Goal: Task Accomplishment & Management: Use online tool/utility

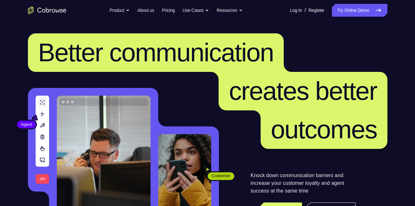
click at [347, 7] on link "Try Online Demo" at bounding box center [359, 10] width 55 height 13
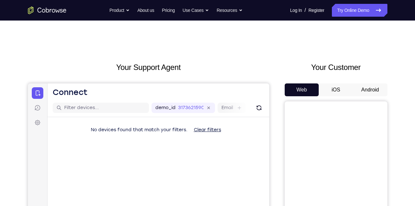
scroll to position [24, 0]
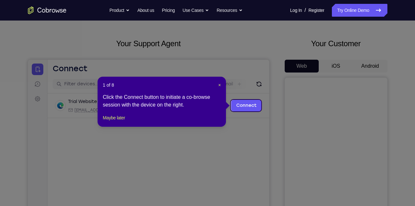
click at [331, 65] on icon at bounding box center [210, 103] width 420 height 206
click at [217, 83] on header "1 of 8 ×" at bounding box center [162, 85] width 118 height 6
click at [244, 104] on link "Connect" at bounding box center [246, 106] width 31 height 12
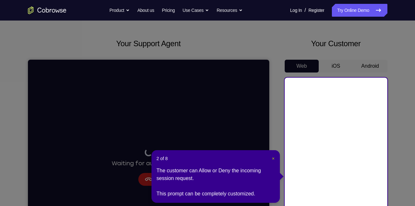
click at [274, 160] on span "×" at bounding box center [273, 158] width 3 height 5
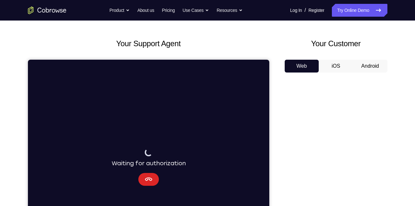
click at [150, 179] on icon "Cancel" at bounding box center [149, 180] width 8 height 8
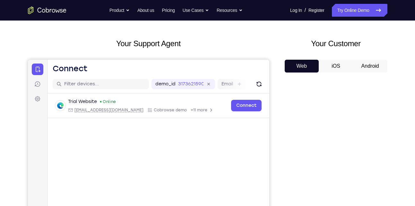
click at [297, 67] on button "Web" at bounding box center [302, 66] width 34 height 13
click at [334, 64] on button "iOS" at bounding box center [336, 66] width 34 height 13
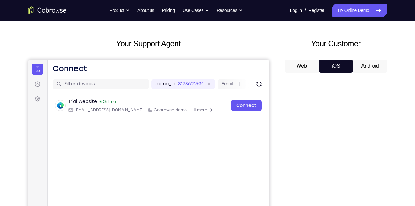
click at [368, 66] on button "Android" at bounding box center [370, 66] width 34 height 13
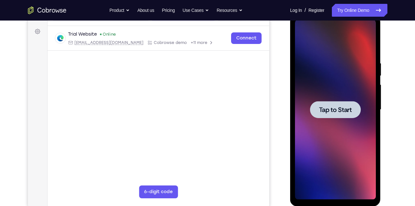
scroll to position [0, 0]
click at [332, 108] on span "Tap to Start" at bounding box center [335, 110] width 33 height 6
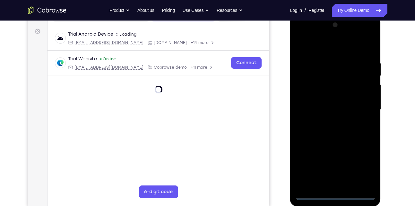
click at [338, 196] on div at bounding box center [335, 110] width 81 height 180
click at [333, 185] on div at bounding box center [335, 110] width 81 height 180
click at [325, 181] on div at bounding box center [335, 110] width 81 height 180
click at [335, 137] on div at bounding box center [335, 110] width 81 height 180
click at [371, 182] on div at bounding box center [335, 110] width 81 height 180
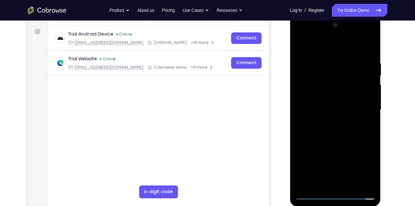
click at [312, 77] on div at bounding box center [335, 110] width 81 height 180
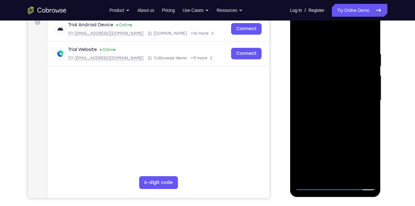
scroll to position [100, 0]
click at [327, 102] on div at bounding box center [335, 101] width 81 height 180
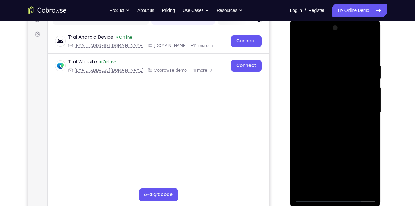
click at [321, 113] on div at bounding box center [335, 113] width 81 height 180
click at [315, 114] on div at bounding box center [335, 113] width 81 height 180
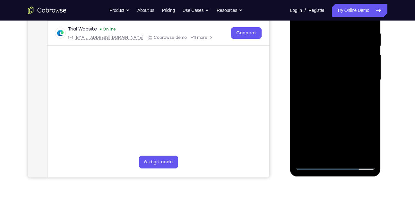
scroll to position [122, 0]
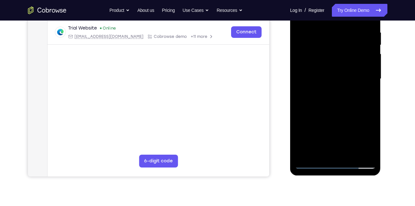
click at [329, 92] on div at bounding box center [335, 79] width 81 height 180
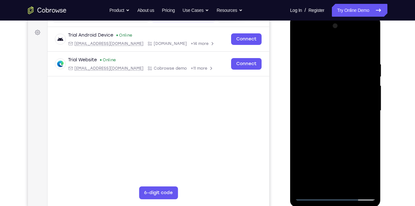
scroll to position [87, 0]
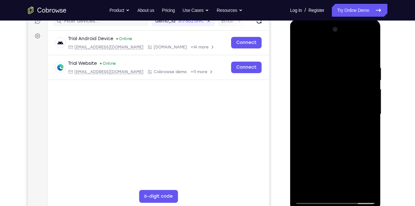
click at [326, 106] on div at bounding box center [335, 114] width 81 height 180
click at [319, 100] on div at bounding box center [335, 114] width 81 height 180
click at [322, 114] on div at bounding box center [335, 114] width 81 height 180
click at [335, 130] on div at bounding box center [335, 114] width 81 height 180
click at [328, 123] on div at bounding box center [335, 114] width 81 height 180
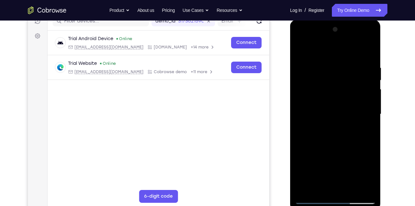
click at [302, 102] on div at bounding box center [335, 114] width 81 height 180
click at [303, 102] on div at bounding box center [335, 114] width 81 height 180
click at [366, 101] on div at bounding box center [335, 114] width 81 height 180
click at [344, 115] on div at bounding box center [335, 114] width 81 height 180
click at [333, 134] on div at bounding box center [335, 114] width 81 height 180
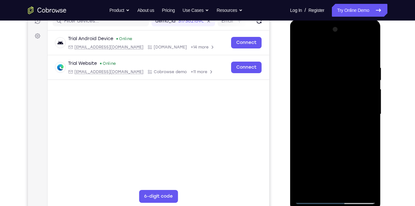
click at [330, 133] on div at bounding box center [335, 114] width 81 height 180
click at [334, 130] on div at bounding box center [335, 114] width 81 height 180
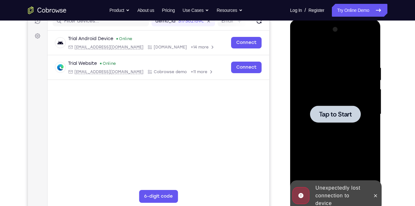
click at [341, 107] on div at bounding box center [335, 114] width 51 height 17
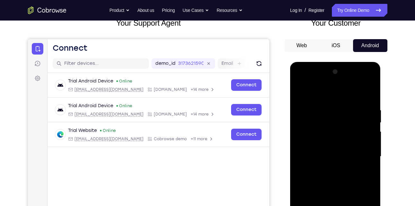
scroll to position [44, 0]
click at [366, 44] on button "Android" at bounding box center [370, 46] width 34 height 13
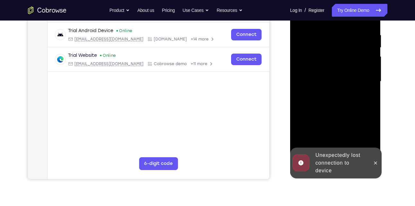
scroll to position [134, 0]
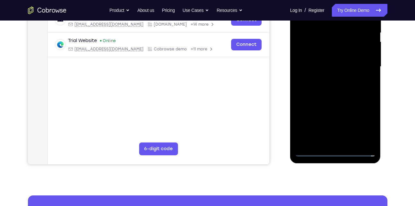
click at [375, 149] on div "Online web based iOS Simulators and Android Emulators. Run iPhone, iPad, Mobile…" at bounding box center [336, 68] width 92 height 193
click at [337, 152] on div at bounding box center [335, 67] width 81 height 180
click at [329, 142] on div at bounding box center [335, 67] width 81 height 180
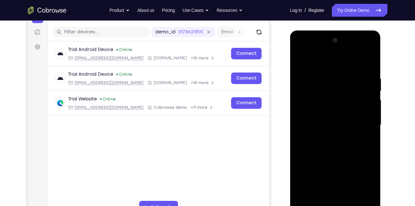
scroll to position [98, 0]
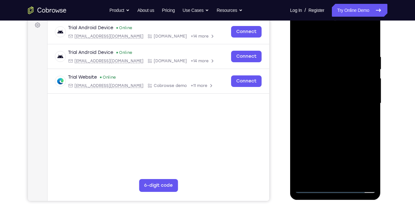
click at [367, 173] on div at bounding box center [335, 103] width 81 height 180
click at [334, 174] on div at bounding box center [335, 103] width 81 height 180
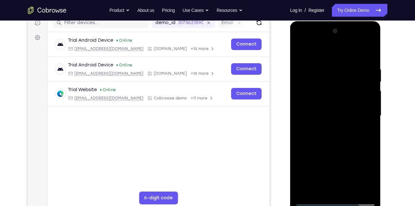
scroll to position [85, 0]
click at [361, 175] on div at bounding box center [335, 116] width 81 height 180
click at [316, 54] on div at bounding box center [335, 116] width 81 height 180
click at [363, 116] on div at bounding box center [335, 116] width 81 height 180
click at [328, 127] on div at bounding box center [335, 116] width 81 height 180
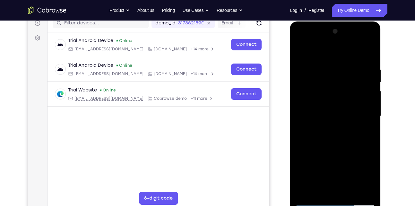
click at [324, 110] on div at bounding box center [335, 116] width 81 height 180
click at [321, 102] on div at bounding box center [335, 116] width 81 height 180
click at [369, 102] on div at bounding box center [335, 116] width 81 height 180
click at [347, 116] on div at bounding box center [335, 116] width 81 height 180
click at [337, 137] on div at bounding box center [335, 116] width 81 height 180
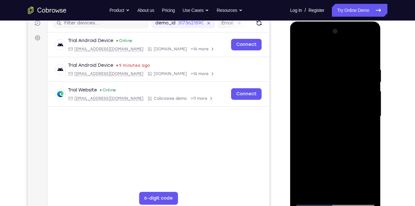
click at [305, 112] on div at bounding box center [335, 116] width 81 height 180
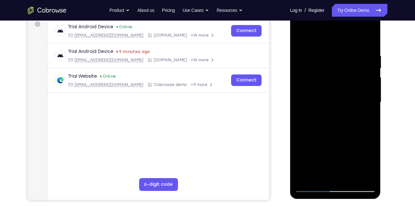
scroll to position [99, 0]
click at [368, 177] on div at bounding box center [335, 102] width 81 height 180
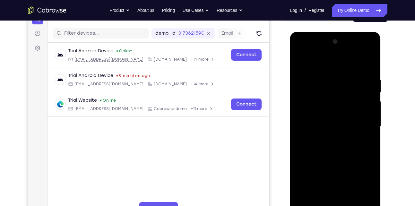
scroll to position [136, 0]
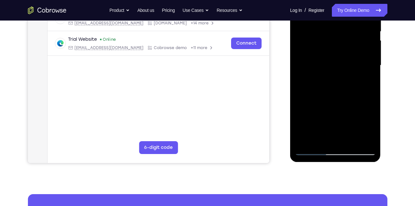
click at [363, 139] on div at bounding box center [335, 66] width 81 height 180
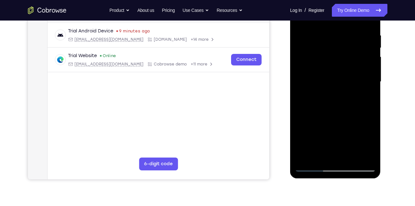
click at [363, 154] on div at bounding box center [335, 82] width 81 height 180
click at [312, 166] on div at bounding box center [335, 82] width 81 height 180
click at [329, 79] on div at bounding box center [335, 82] width 81 height 180
click at [312, 166] on div at bounding box center [335, 82] width 81 height 180
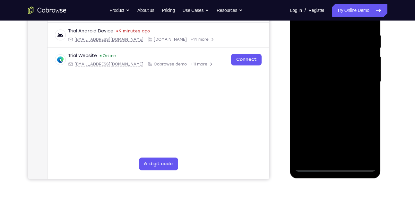
click at [310, 82] on div at bounding box center [335, 82] width 81 height 180
click at [365, 158] on div at bounding box center [335, 82] width 81 height 180
click at [314, 166] on div at bounding box center [335, 82] width 81 height 180
click at [336, 102] on div at bounding box center [335, 82] width 81 height 180
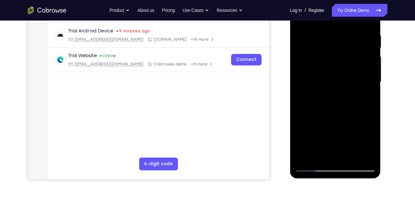
click at [306, 94] on div at bounding box center [335, 82] width 81 height 180
click at [309, 78] on div at bounding box center [335, 82] width 81 height 180
click at [313, 166] on div at bounding box center [335, 82] width 81 height 180
click at [327, 105] on div at bounding box center [335, 82] width 81 height 180
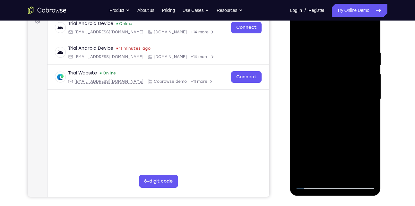
scroll to position [101, 0]
click at [364, 172] on div at bounding box center [335, 100] width 81 height 180
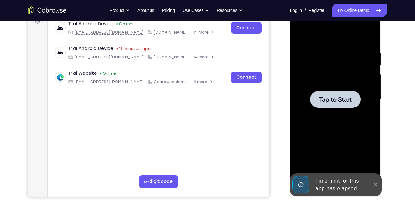
click at [345, 99] on span "Tap to Start" at bounding box center [335, 99] width 33 height 6
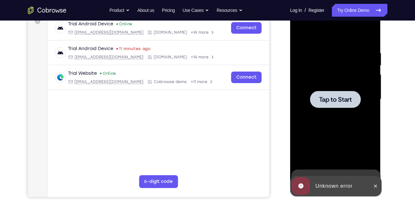
click at [355, 105] on div at bounding box center [335, 99] width 51 height 17
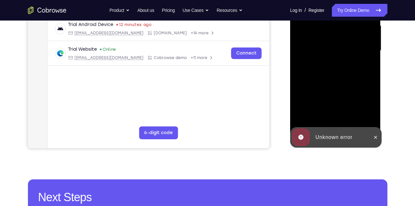
scroll to position [153, 0]
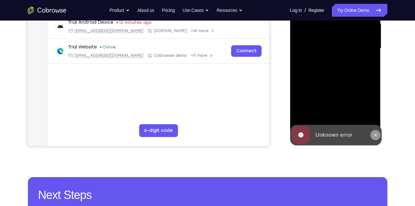
click at [375, 135] on icon at bounding box center [375, 135] width 3 height 3
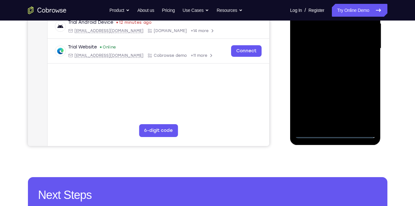
click at [336, 133] on div at bounding box center [335, 49] width 81 height 180
click at [365, 106] on div at bounding box center [335, 49] width 81 height 180
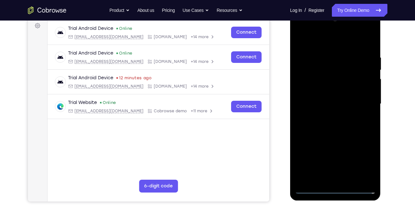
scroll to position [97, 0]
click at [323, 40] on div at bounding box center [335, 104] width 81 height 180
click at [363, 101] on div at bounding box center [335, 104] width 81 height 180
click at [329, 116] on div at bounding box center [335, 104] width 81 height 180
click at [325, 96] on div at bounding box center [335, 104] width 81 height 180
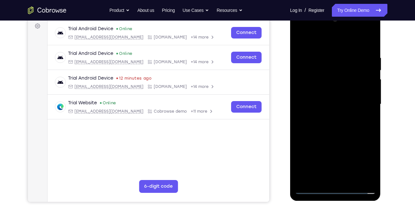
click at [323, 92] on div at bounding box center [335, 104] width 81 height 180
click at [323, 102] on div at bounding box center [335, 104] width 81 height 180
click at [323, 125] on div at bounding box center [335, 104] width 81 height 180
click at [328, 120] on div at bounding box center [335, 104] width 81 height 180
click at [368, 113] on div at bounding box center [335, 104] width 81 height 180
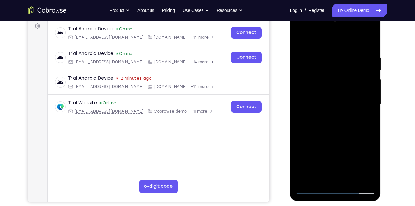
click at [338, 133] on div at bounding box center [335, 104] width 81 height 180
click at [351, 179] on div at bounding box center [335, 104] width 81 height 180
click at [341, 139] on div at bounding box center [335, 104] width 81 height 180
click at [366, 90] on div at bounding box center [335, 104] width 81 height 180
click at [346, 81] on div at bounding box center [335, 104] width 81 height 180
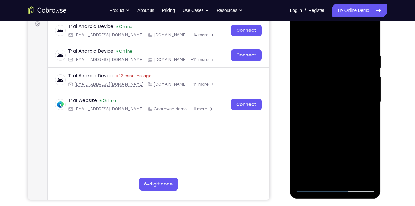
scroll to position [99, 0]
click at [301, 39] on div at bounding box center [335, 103] width 81 height 180
click at [302, 37] on div at bounding box center [335, 103] width 81 height 180
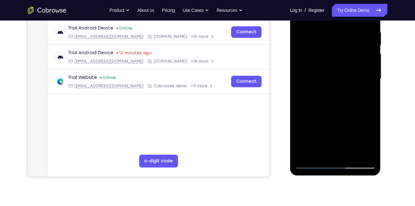
scroll to position [122, 0]
click at [366, 65] on div at bounding box center [335, 79] width 81 height 180
click at [332, 43] on div at bounding box center [335, 79] width 81 height 180
click at [357, 153] on div at bounding box center [335, 79] width 81 height 180
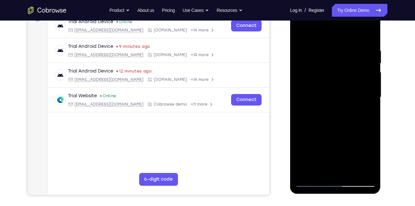
scroll to position [103, 0]
click at [335, 75] on div at bounding box center [335, 98] width 81 height 180
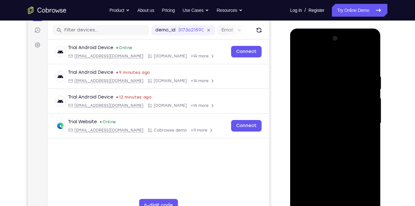
scroll to position [77, 0]
click at [301, 58] on div at bounding box center [335, 124] width 81 height 180
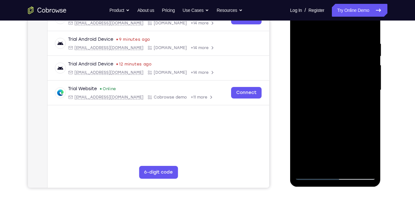
scroll to position [111, 0]
click at [310, 163] on div at bounding box center [335, 90] width 81 height 180
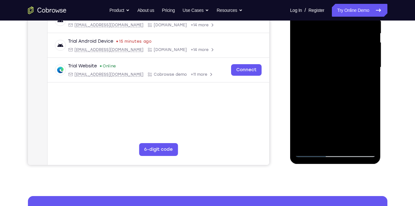
drag, startPoint x: 309, startPoint y: 82, endPoint x: 316, endPoint y: 50, distance: 32.4
click at [316, 50] on div at bounding box center [335, 68] width 81 height 180
click at [308, 139] on div at bounding box center [335, 68] width 81 height 180
drag, startPoint x: 308, startPoint y: 139, endPoint x: 302, endPoint y: 93, distance: 46.3
click at [302, 93] on div at bounding box center [335, 68] width 81 height 180
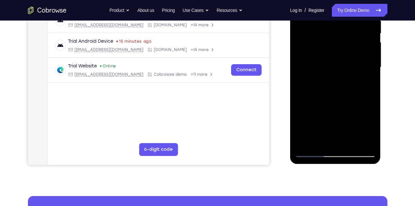
scroll to position [145, 0]
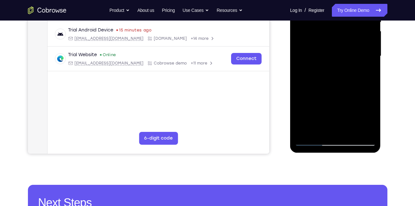
click at [345, 84] on div at bounding box center [335, 56] width 81 height 180
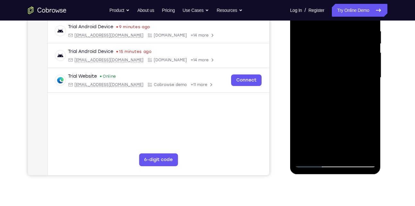
scroll to position [100, 0]
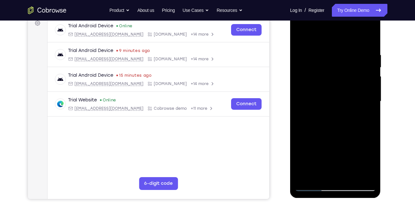
click at [321, 59] on div at bounding box center [335, 102] width 81 height 180
click at [329, 176] on div at bounding box center [335, 102] width 81 height 180
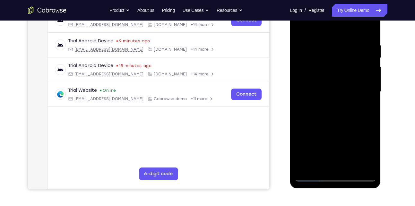
scroll to position [110, 0]
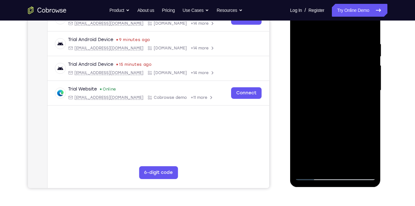
click at [309, 130] on div at bounding box center [335, 91] width 81 height 180
click at [320, 85] on div at bounding box center [335, 91] width 81 height 180
click at [362, 163] on div at bounding box center [335, 91] width 81 height 180
click at [356, 163] on div at bounding box center [335, 91] width 81 height 180
click at [312, 175] on div at bounding box center [335, 91] width 81 height 180
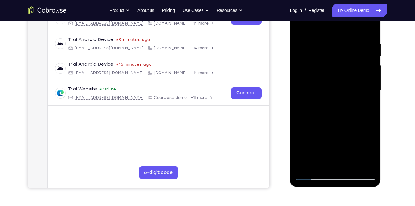
click at [313, 77] on div at bounding box center [335, 91] width 81 height 180
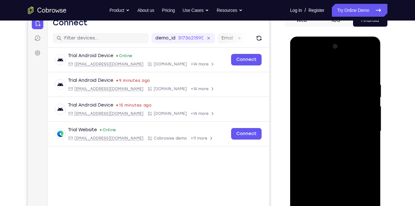
scroll to position [67, 0]
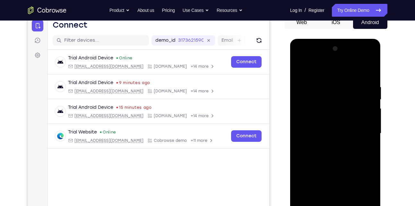
click at [301, 57] on div at bounding box center [335, 134] width 81 height 180
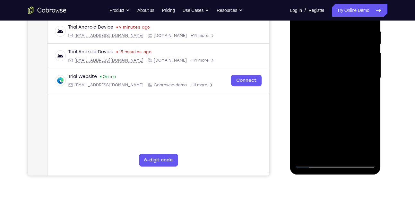
scroll to position [125, 0]
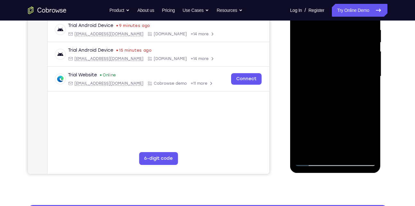
click at [312, 161] on div at bounding box center [335, 77] width 81 height 180
click at [318, 150] on div at bounding box center [335, 77] width 81 height 180
click at [328, 125] on div at bounding box center [335, 77] width 81 height 180
click at [335, 125] on div at bounding box center [335, 77] width 81 height 180
click at [335, 149] on div at bounding box center [335, 77] width 81 height 180
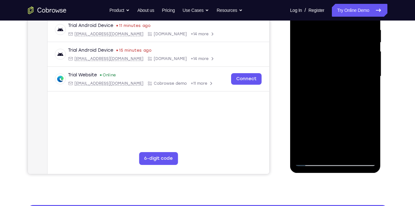
click at [342, 139] on div at bounding box center [335, 77] width 81 height 180
click at [335, 127] on div at bounding box center [335, 77] width 81 height 180
click at [371, 139] on div at bounding box center [335, 77] width 81 height 180
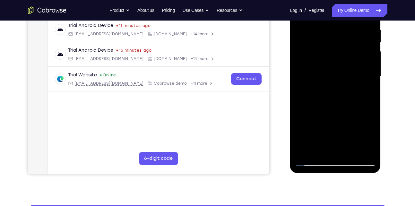
click at [371, 139] on div at bounding box center [335, 77] width 81 height 180
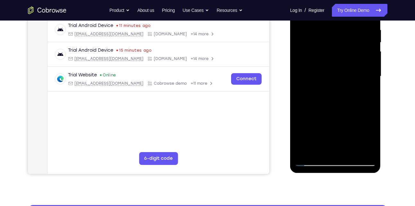
click at [371, 139] on div at bounding box center [335, 77] width 81 height 180
click at [342, 138] on div at bounding box center [335, 77] width 81 height 180
click at [334, 126] on div at bounding box center [335, 77] width 81 height 180
click at [363, 116] on div at bounding box center [335, 77] width 81 height 180
click at [299, 125] on div at bounding box center [335, 77] width 81 height 180
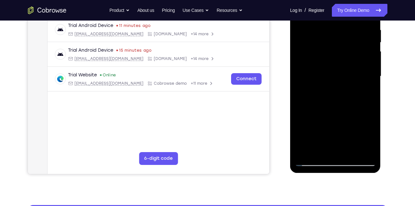
click at [349, 127] on div at bounding box center [335, 77] width 81 height 180
click at [314, 126] on div at bounding box center [335, 77] width 81 height 180
click at [329, 149] on div at bounding box center [335, 77] width 81 height 180
click at [313, 128] on div at bounding box center [335, 77] width 81 height 180
click at [335, 125] on div at bounding box center [335, 77] width 81 height 180
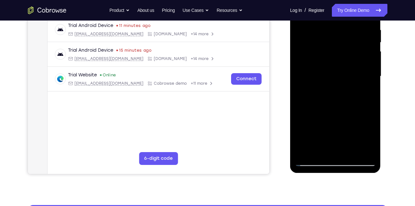
click at [338, 151] on div at bounding box center [335, 77] width 81 height 180
click at [342, 116] on div at bounding box center [335, 77] width 81 height 180
click at [356, 126] on div at bounding box center [335, 77] width 81 height 180
click at [343, 150] on div at bounding box center [335, 77] width 81 height 180
click at [334, 128] on div at bounding box center [335, 77] width 81 height 180
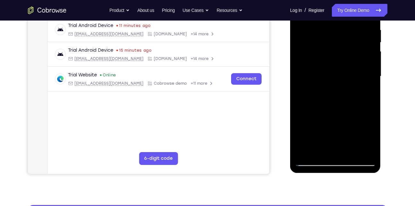
click at [357, 116] on div at bounding box center [335, 77] width 81 height 180
click at [322, 126] on div at bounding box center [335, 77] width 81 height 180
click at [334, 127] on div at bounding box center [335, 77] width 81 height 180
click at [323, 138] on div at bounding box center [335, 77] width 81 height 180
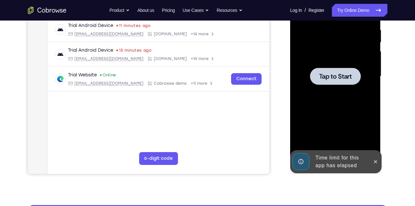
click at [348, 76] on span "Tap to Start" at bounding box center [335, 76] width 33 height 6
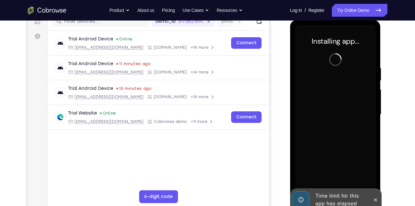
scroll to position [86, 0]
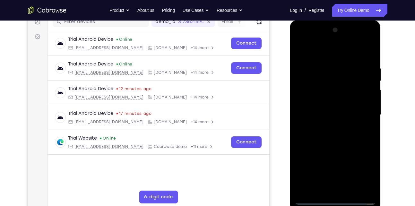
click at [336, 198] on div at bounding box center [335, 115] width 81 height 180
click at [361, 171] on div at bounding box center [335, 115] width 81 height 180
click at [322, 50] on div at bounding box center [335, 115] width 81 height 180
click at [362, 110] on div at bounding box center [335, 115] width 81 height 180
click at [328, 126] on div at bounding box center [335, 115] width 81 height 180
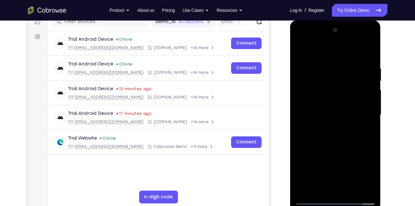
click at [319, 106] on div at bounding box center [335, 115] width 81 height 180
click at [316, 101] on div at bounding box center [335, 115] width 81 height 180
click at [325, 114] on div at bounding box center [335, 115] width 81 height 180
click at [326, 136] on div at bounding box center [335, 115] width 81 height 180
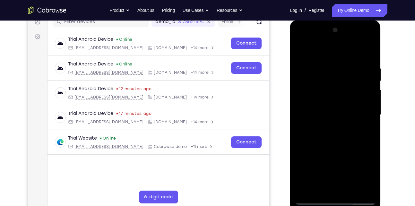
click at [335, 142] on div at bounding box center [335, 115] width 81 height 180
click at [351, 190] on div at bounding box center [335, 115] width 81 height 180
click at [340, 147] on div at bounding box center [335, 115] width 81 height 180
click at [333, 139] on div at bounding box center [335, 115] width 81 height 180
click at [321, 188] on div at bounding box center [335, 115] width 81 height 180
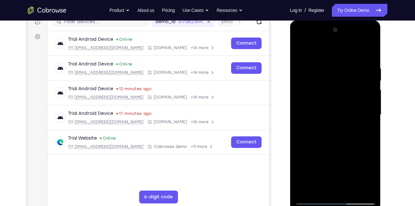
click at [345, 142] on div at bounding box center [335, 115] width 81 height 180
click at [327, 74] on div at bounding box center [335, 115] width 81 height 180
click at [329, 186] on div at bounding box center [335, 115] width 81 height 180
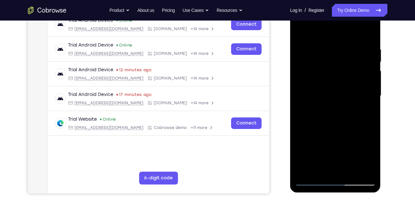
scroll to position [106, 0]
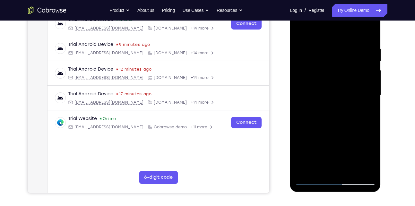
click at [308, 146] on div at bounding box center [335, 95] width 81 height 180
click at [317, 90] on div at bounding box center [335, 95] width 81 height 180
click at [366, 167] on div at bounding box center [335, 95] width 81 height 180
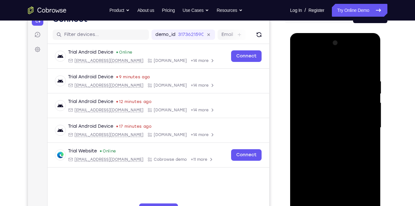
scroll to position [72, 0]
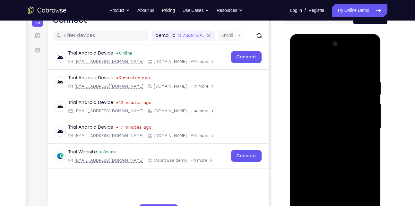
click at [301, 54] on div at bounding box center [335, 129] width 81 height 180
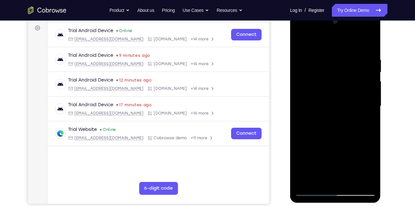
scroll to position [95, 0]
click at [320, 180] on div at bounding box center [335, 106] width 81 height 180
click at [371, 168] on div at bounding box center [335, 106] width 81 height 180
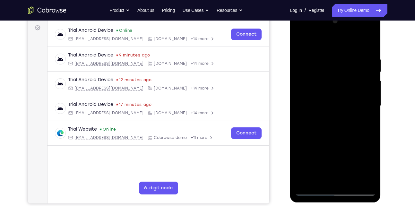
click at [371, 168] on div at bounding box center [335, 106] width 81 height 180
click at [336, 155] on div at bounding box center [335, 106] width 81 height 180
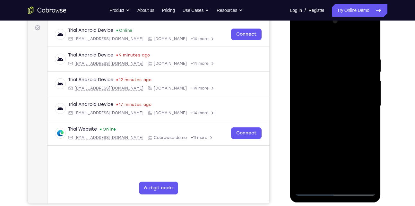
click at [356, 146] on div at bounding box center [335, 106] width 81 height 180
click at [320, 156] on div at bounding box center [335, 106] width 81 height 180
click at [335, 156] on div at bounding box center [335, 106] width 81 height 180
click at [321, 167] on div at bounding box center [335, 106] width 81 height 180
click at [366, 155] on div at bounding box center [335, 106] width 81 height 180
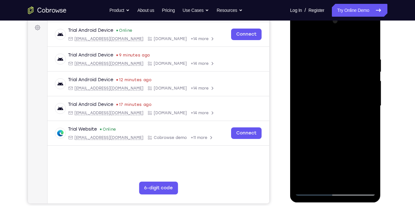
click at [366, 155] on div at bounding box center [335, 106] width 81 height 180
click at [336, 178] on div at bounding box center [335, 106] width 81 height 180
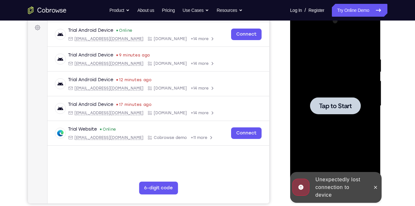
scroll to position [144, 0]
